Goal: Check status: Check status

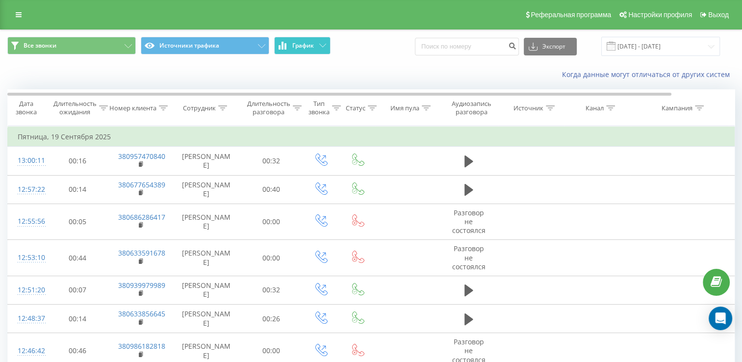
click at [302, 53] on button "График" at bounding box center [302, 46] width 56 height 18
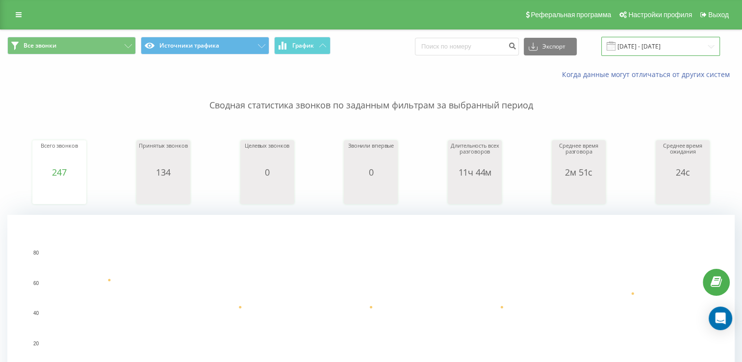
click at [624, 45] on input "[DATE] - [DATE]" at bounding box center [661, 46] width 119 height 19
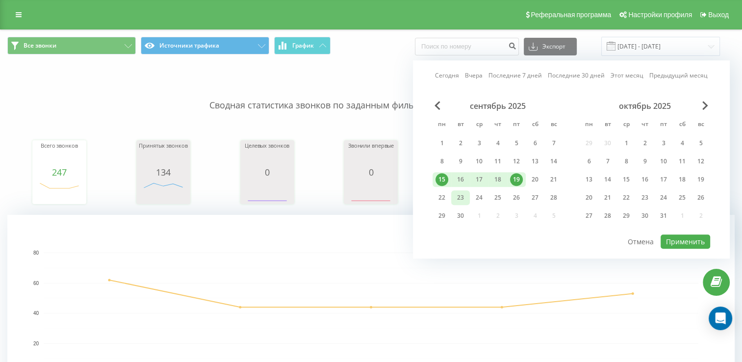
click at [451, 192] on div "23" at bounding box center [460, 197] width 19 height 15
click at [440, 195] on div "22" at bounding box center [442, 197] width 13 height 13
click at [465, 197] on div "23" at bounding box center [460, 197] width 13 height 13
click at [447, 199] on div "22" at bounding box center [442, 197] width 13 height 13
click at [447, 199] on div "22" at bounding box center [442, 197] width 19 height 15
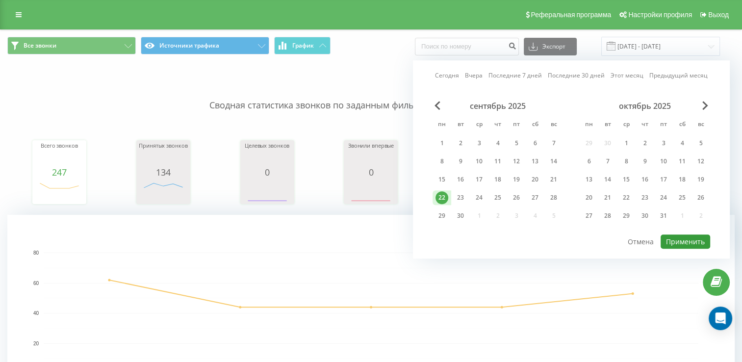
click at [670, 238] on button "Применить" at bounding box center [686, 242] width 50 height 14
type input "[DATE] - [DATE]"
